Goal: Task Accomplishment & Management: Use online tool/utility

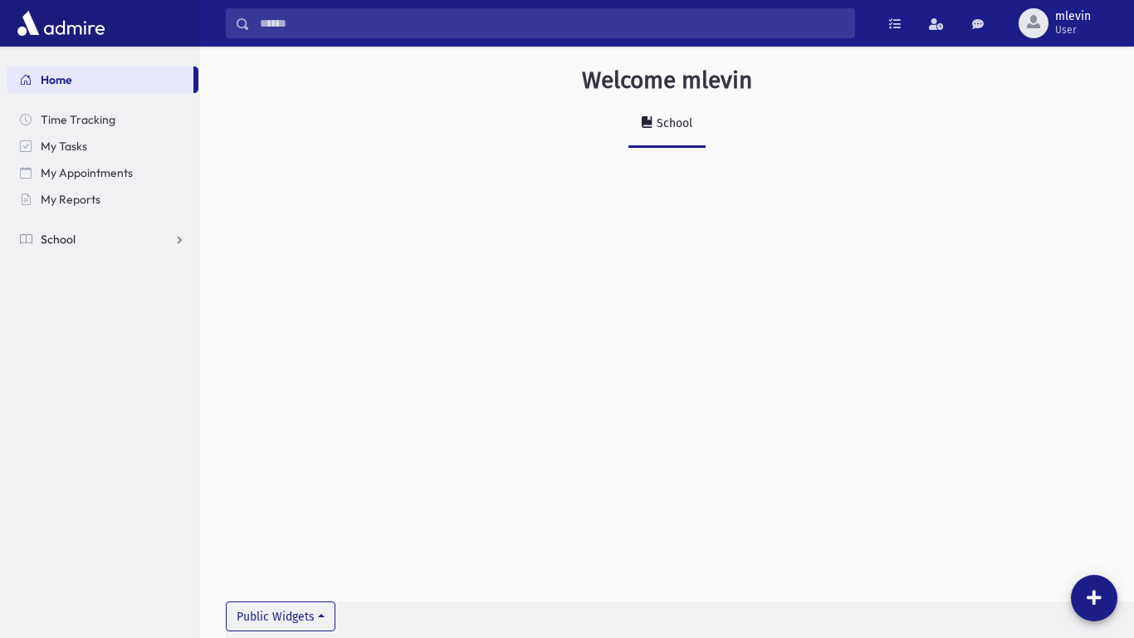
click at [91, 245] on link "School" at bounding box center [103, 239] width 192 height 27
click at [186, 294] on link "Attendance" at bounding box center [103, 292] width 192 height 27
click at [84, 320] on span "Entry" at bounding box center [77, 318] width 28 height 15
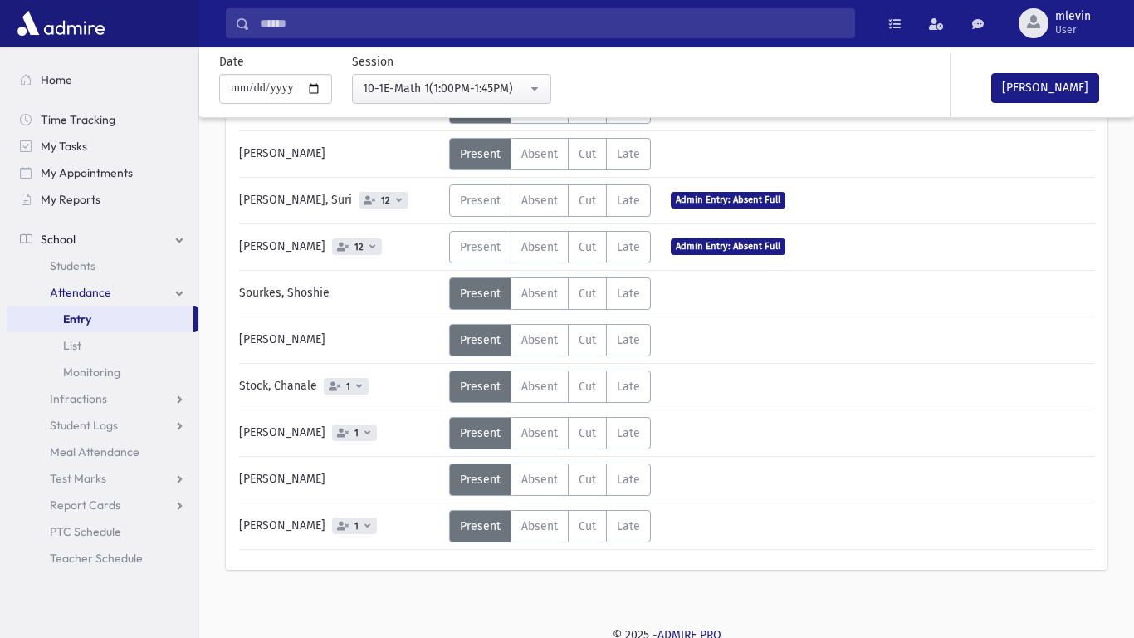
scroll to position [171, 0]
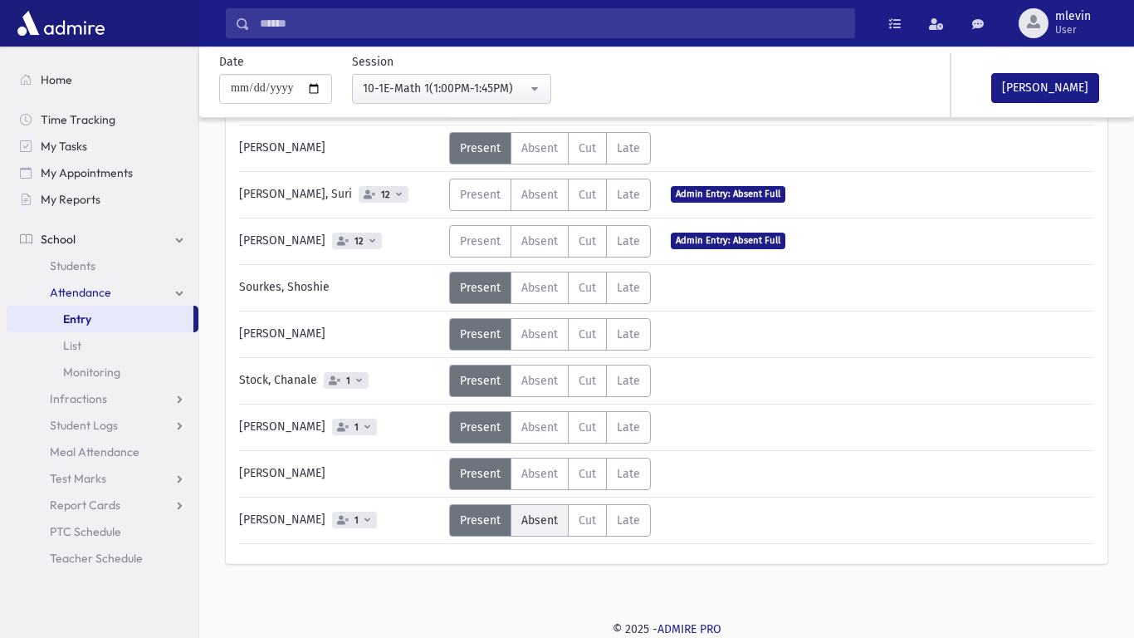
click at [527, 517] on span "Absent" at bounding box center [539, 520] width 37 height 14
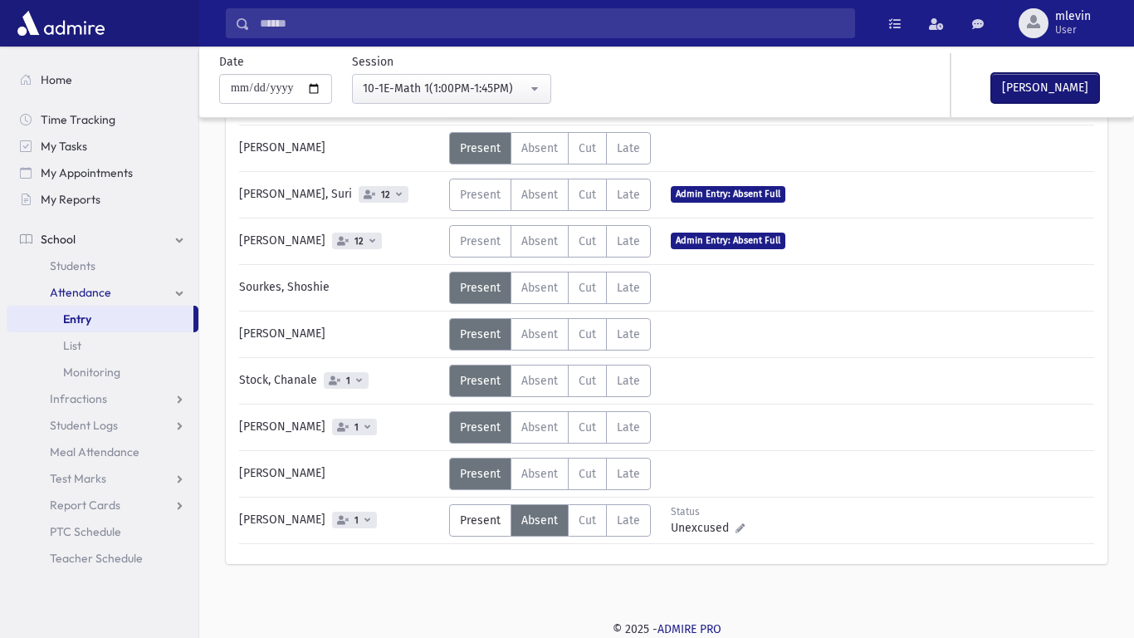
click at [1040, 95] on button "[PERSON_NAME]" at bounding box center [1045, 88] width 108 height 30
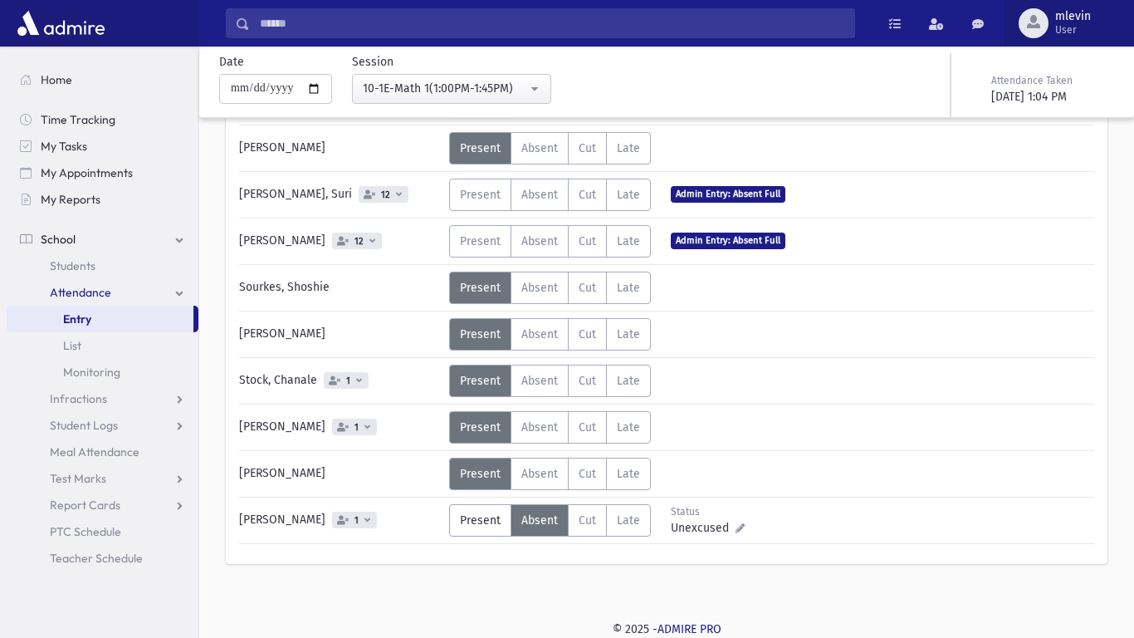
click at [1038, 26] on span "button" at bounding box center [1033, 21] width 13 height 13
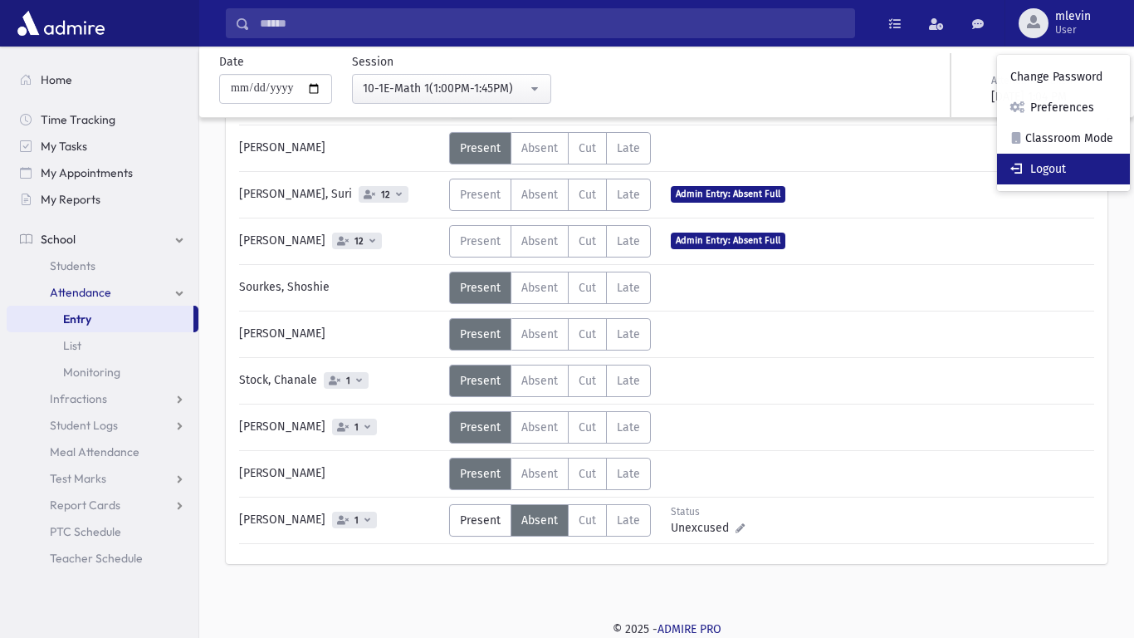
click at [1063, 165] on link "Logout" at bounding box center [1063, 169] width 133 height 31
